Goal: Task Accomplishment & Management: Use online tool/utility

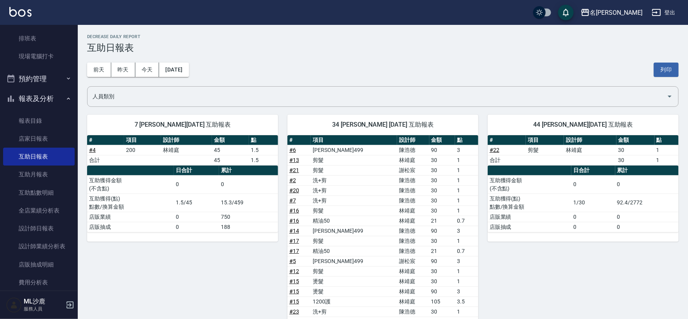
click at [438, 111] on div "34 [PERSON_NAME] [DATE] 互助報表 # 項目 設計師 金額 點 # 6 [PERSON_NAME]499 [PERSON_NAME]90…" at bounding box center [378, 289] width 200 height 369
click at [435, 109] on div "34 [PERSON_NAME] [DATE] 互助報表 # 項目 設計師 金額 點 # 6 [PERSON_NAME]499 [PERSON_NAME]90…" at bounding box center [378, 289] width 200 height 369
click at [428, 67] on div "[DATE] [DATE] [DATE] [DATE] 列印" at bounding box center [383, 69] width 592 height 33
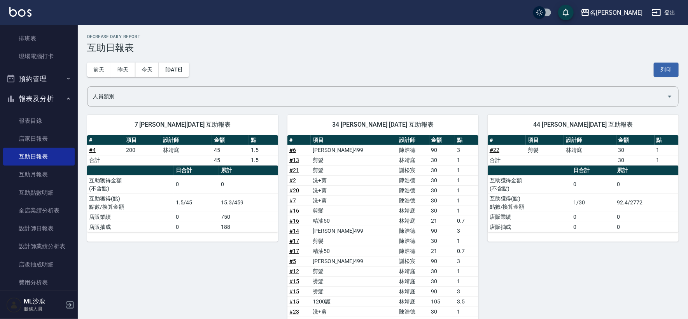
click at [573, 270] on div "44 [PERSON_NAME][DATE] 互助報表 # 項目 設計師 金額 點 # 22 剪髮 [PERSON_NAME] 30 1 合計 30 1 日合…" at bounding box center [578, 289] width 200 height 369
click at [557, 268] on div "44 [PERSON_NAME][DATE] 互助報表 # 項目 設計師 金額 點 # 22 剪髮 [PERSON_NAME] 30 1 合計 30 1 日合…" at bounding box center [578, 289] width 200 height 369
click at [352, 59] on div "[DATE] [DATE] [DATE] [DATE] 列印" at bounding box center [383, 69] width 592 height 33
click at [353, 59] on div "[DATE] [DATE] [DATE] [DATE] 列印" at bounding box center [383, 69] width 592 height 33
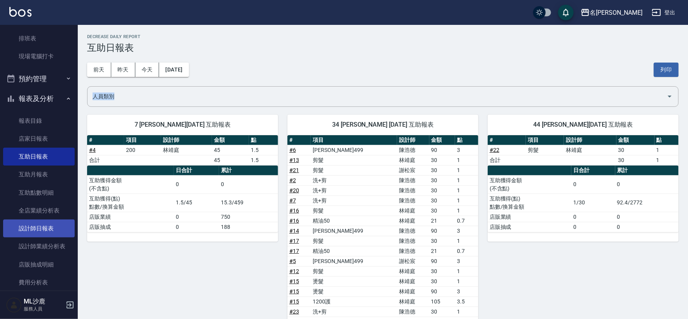
click at [47, 223] on link "設計師日報表" at bounding box center [39, 229] width 72 height 18
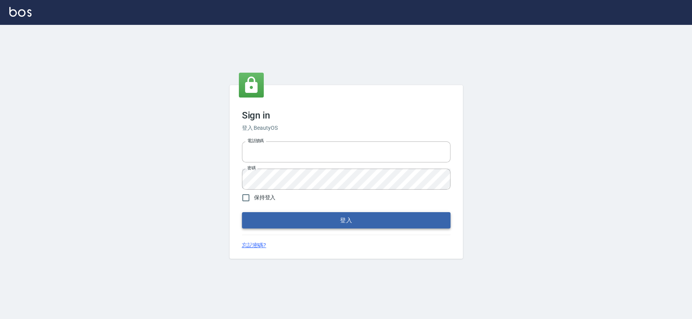
type input "0426653545"
click at [307, 226] on button "登入" at bounding box center [346, 220] width 208 height 16
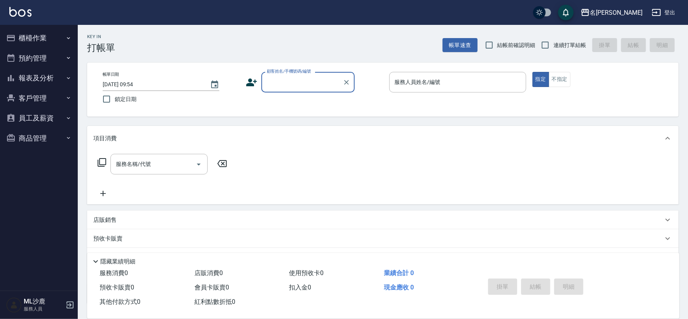
click at [39, 79] on button "報表及分析" at bounding box center [39, 78] width 72 height 20
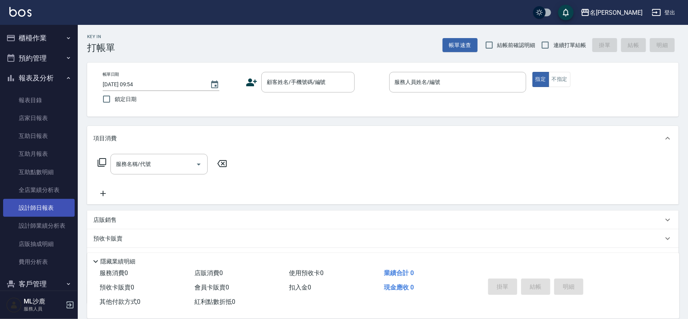
click at [39, 209] on link "設計師日報表" at bounding box center [39, 208] width 72 height 18
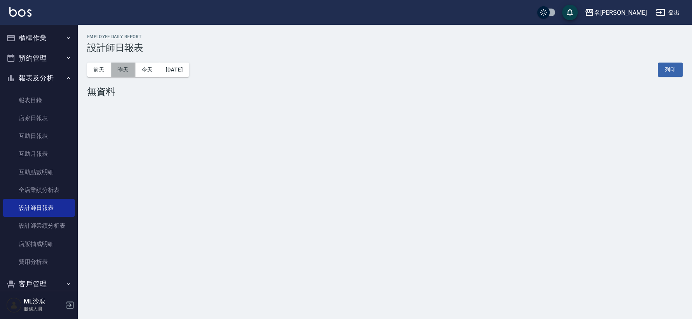
click at [126, 63] on button "昨天" at bounding box center [123, 70] width 24 height 14
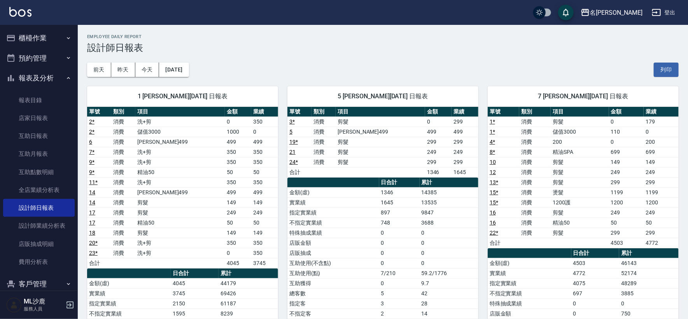
click at [461, 50] on h3 "設計師日報表" at bounding box center [383, 47] width 592 height 11
drag, startPoint x: 461, startPoint y: 50, endPoint x: 405, endPoint y: 168, distance: 130.3
click at [461, 50] on h3 "設計師日報表" at bounding box center [383, 47] width 592 height 11
